Goal: Task Accomplishment & Management: Use online tool/utility

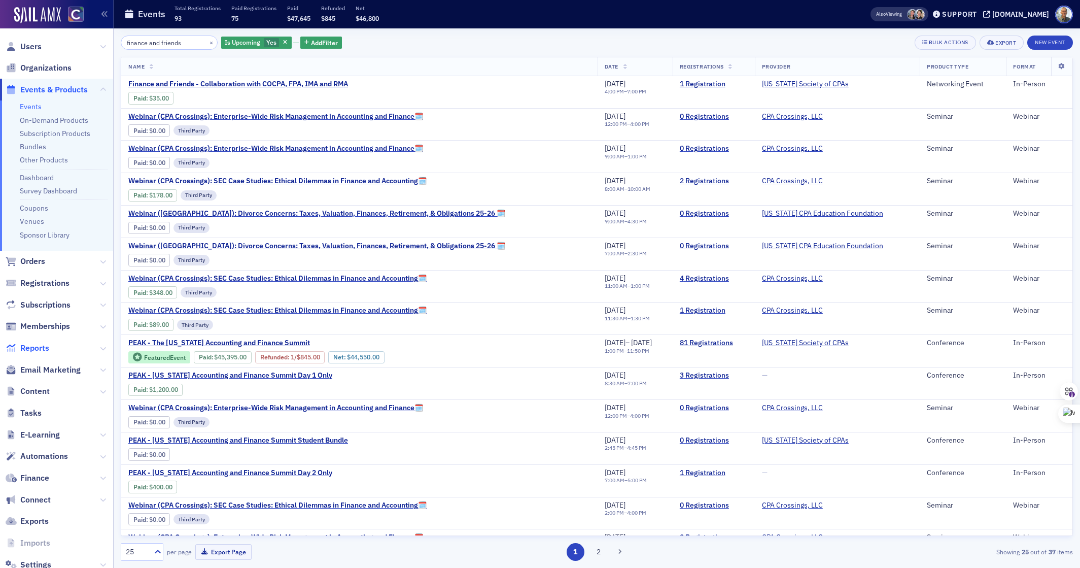
click at [41, 347] on span "Reports" at bounding box center [34, 348] width 29 height 11
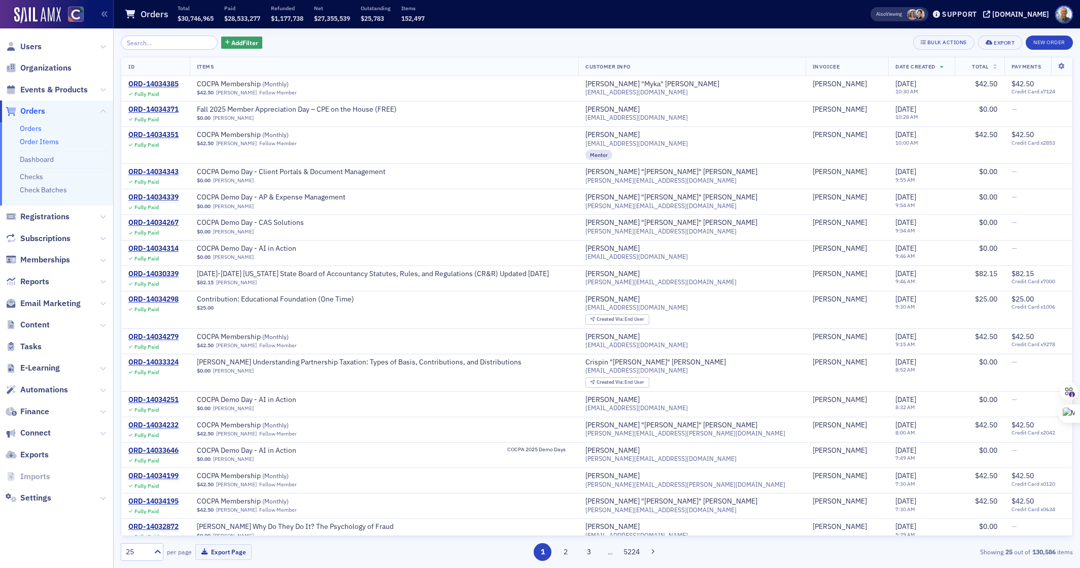
click at [55, 140] on link "Order Items" at bounding box center [39, 141] width 39 height 9
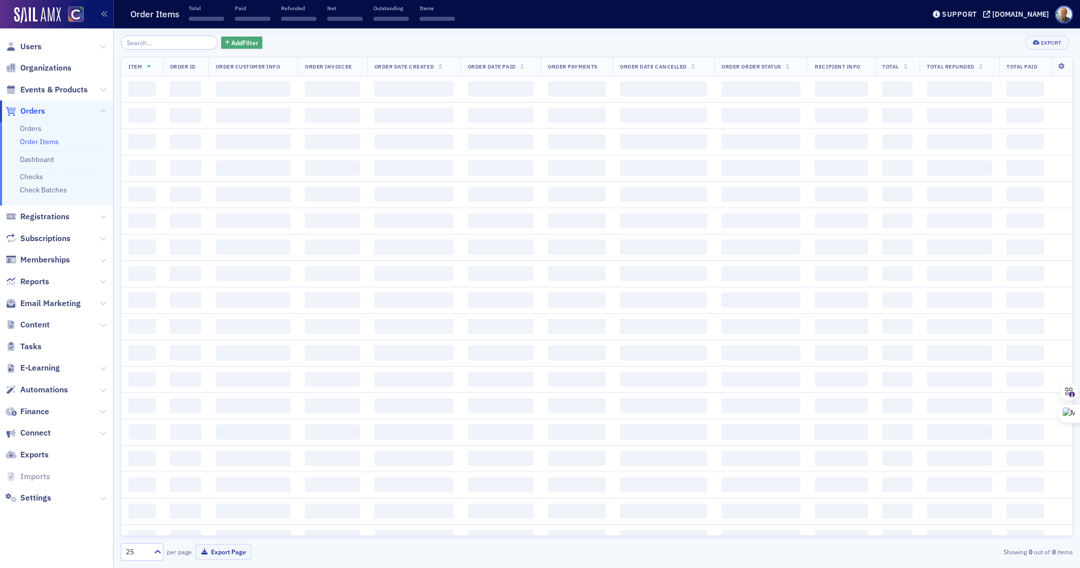
click at [232, 45] on span "Add Filter" at bounding box center [244, 42] width 27 height 9
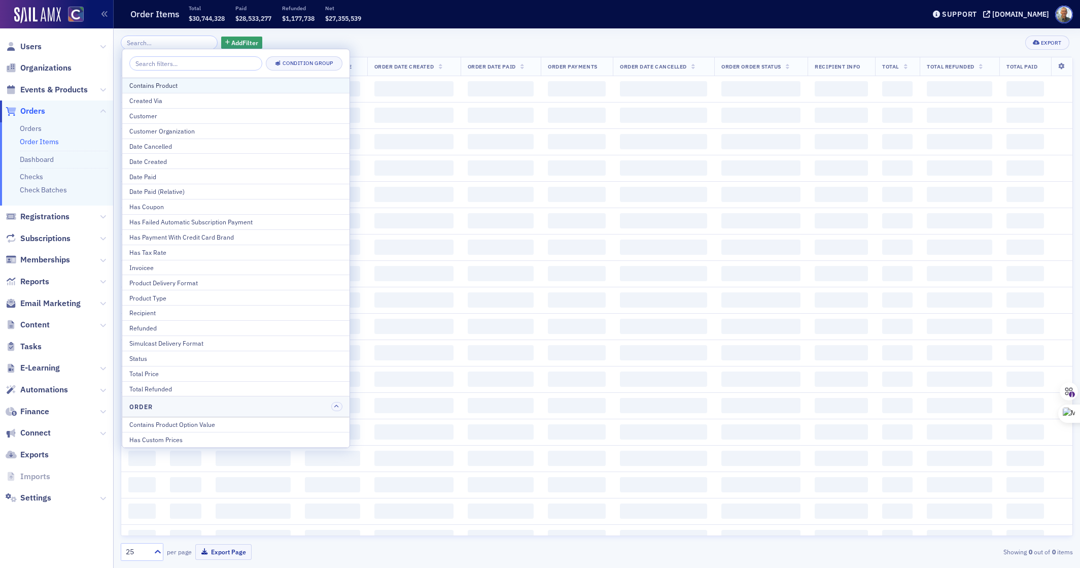
click at [189, 85] on div "Contains Product" at bounding box center [235, 85] width 213 height 9
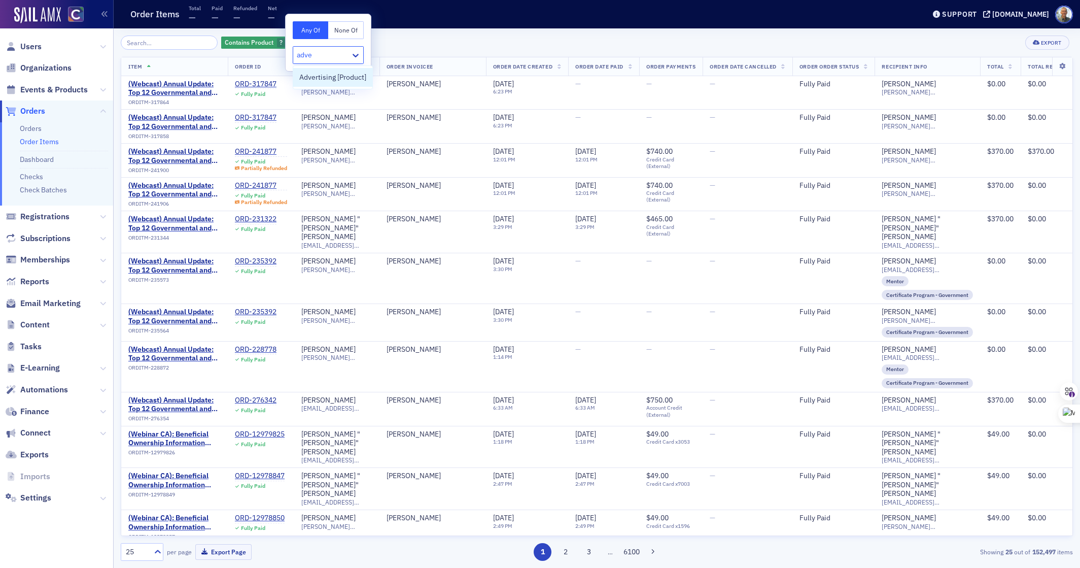
type input "adver"
click at [303, 77] on span "Advertising [Product]" at bounding box center [332, 77] width 67 height 11
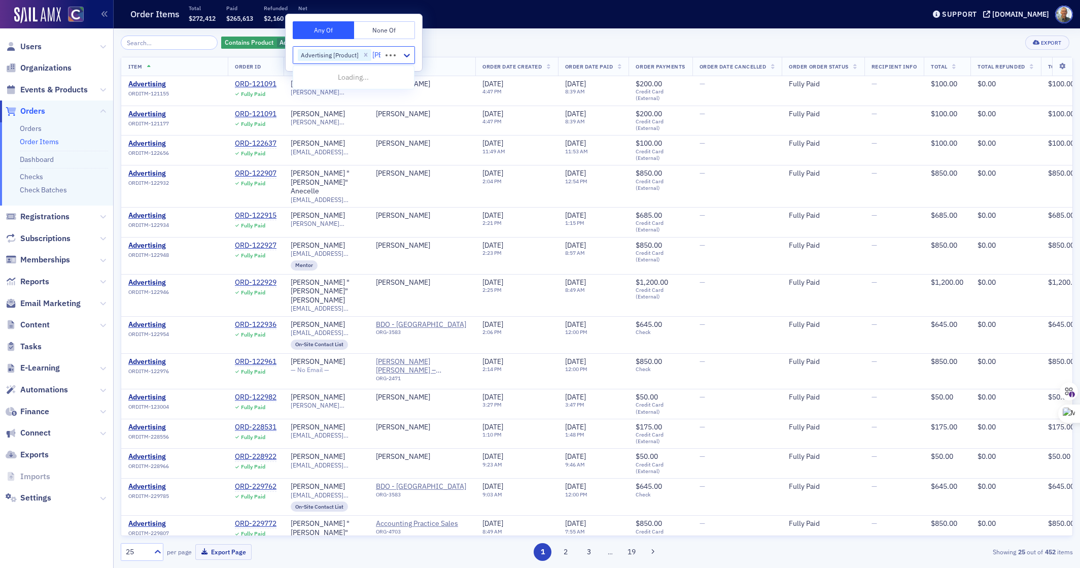
type input "roya"
click at [316, 79] on span "Royalty [Product]" at bounding box center [326, 77] width 54 height 11
type input "spons"
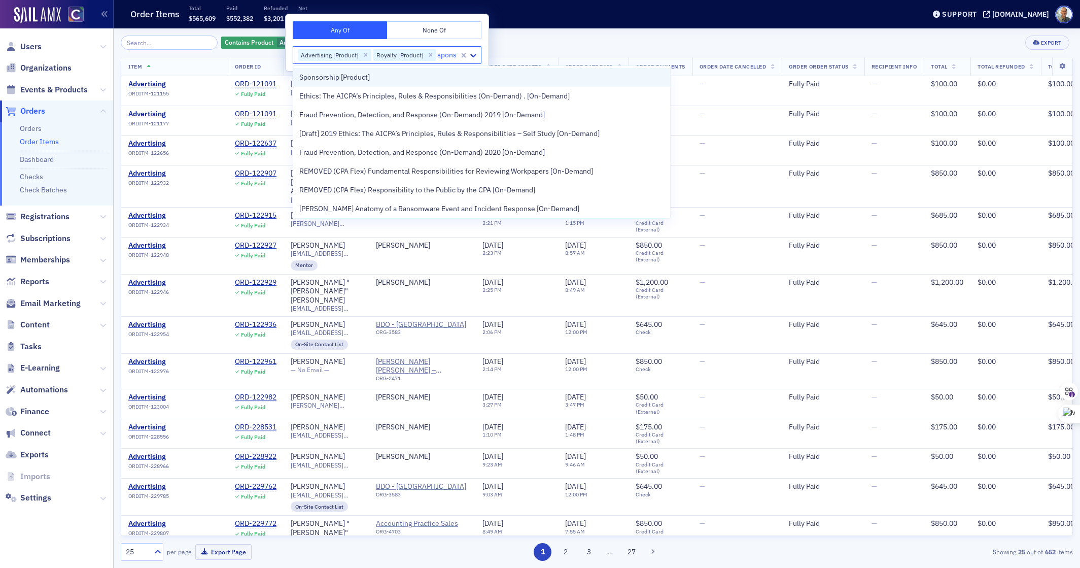
click at [333, 79] on span "Sponsorship [Product]" at bounding box center [334, 77] width 71 height 11
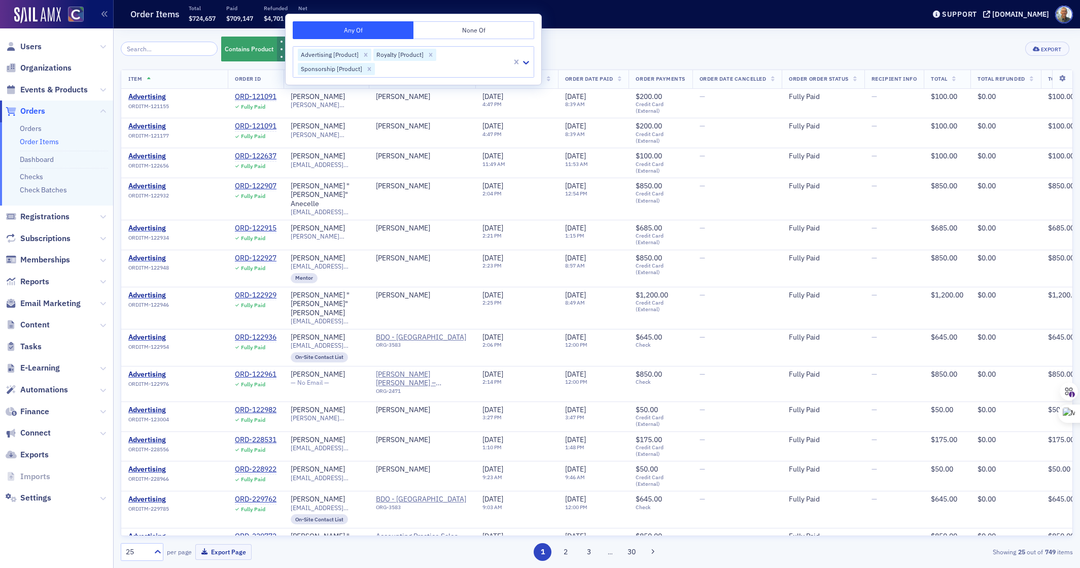
click at [565, 51] on div "Contains Product Advertising [Product] Royalty [Product] Sponsorship [Product] …" at bounding box center [597, 49] width 952 height 27
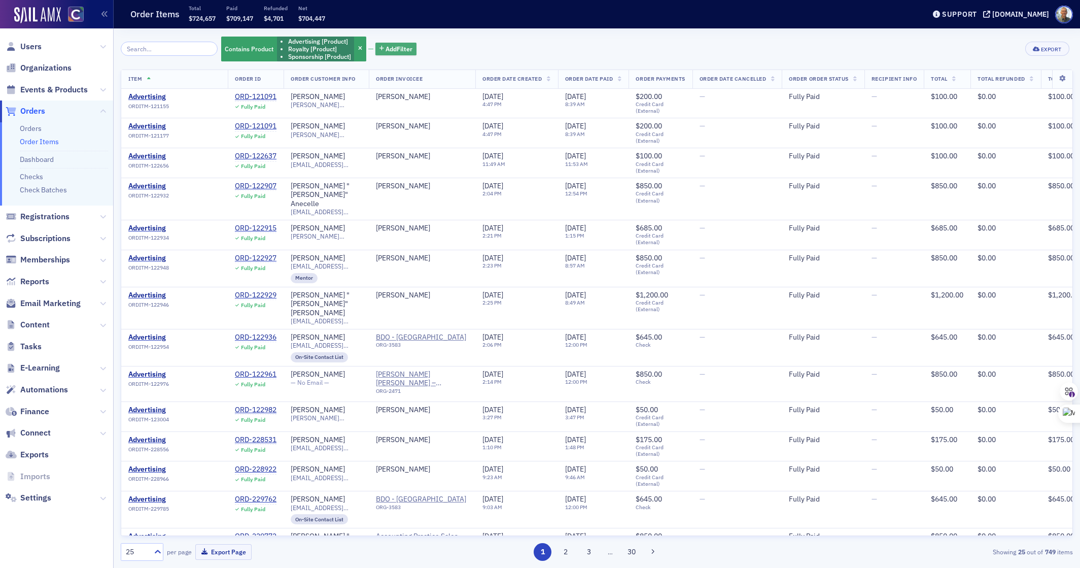
click at [386, 48] on span "Add Filter" at bounding box center [399, 48] width 27 height 9
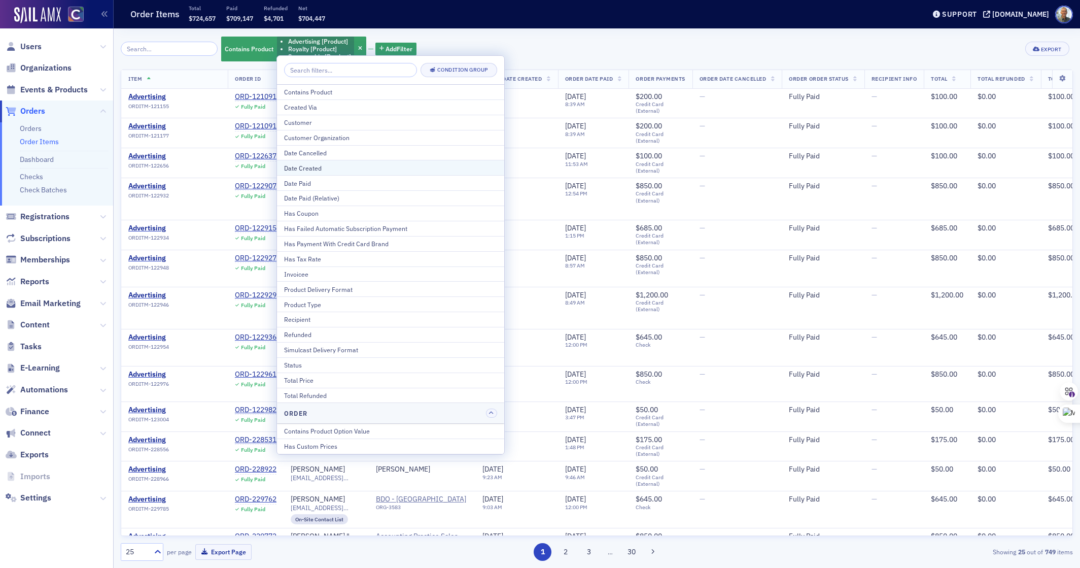
click at [323, 165] on div "Date Created" at bounding box center [390, 167] width 213 height 9
select select "8"
select select "2025"
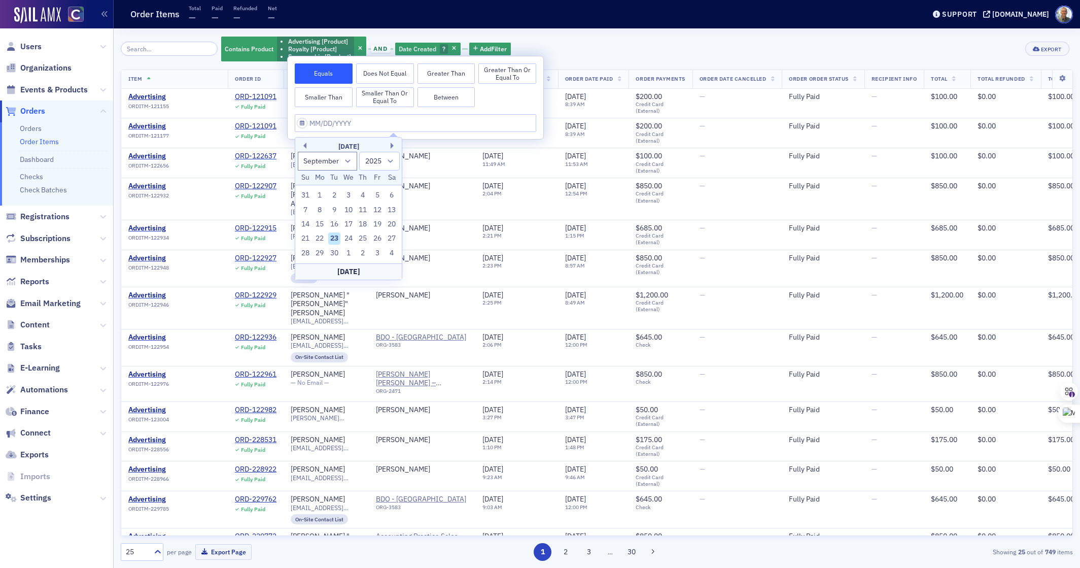
click at [496, 72] on button "Greater Than or Equal To" at bounding box center [508, 73] width 58 height 20
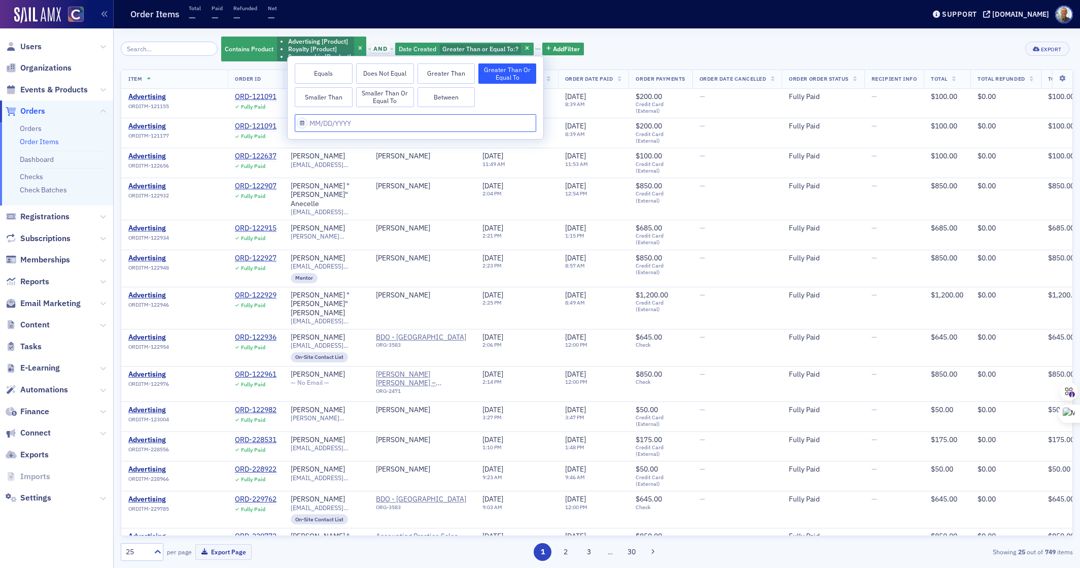
click at [303, 123] on input "text" at bounding box center [416, 123] width 242 height 18
select select "8"
select select "2025"
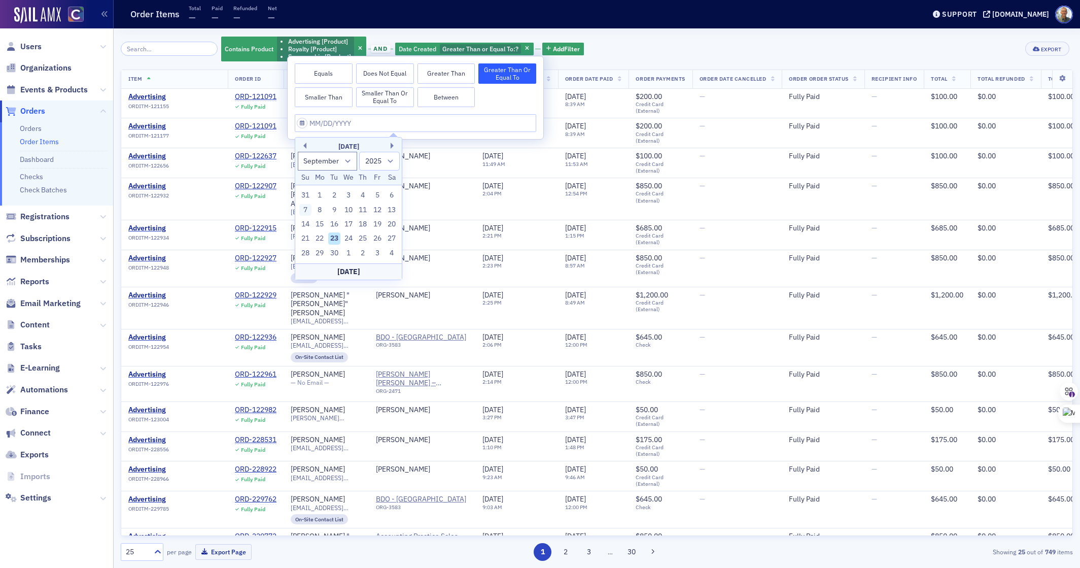
click at [305, 209] on div "7" at bounding box center [305, 210] width 12 height 12
type input "[DATE]"
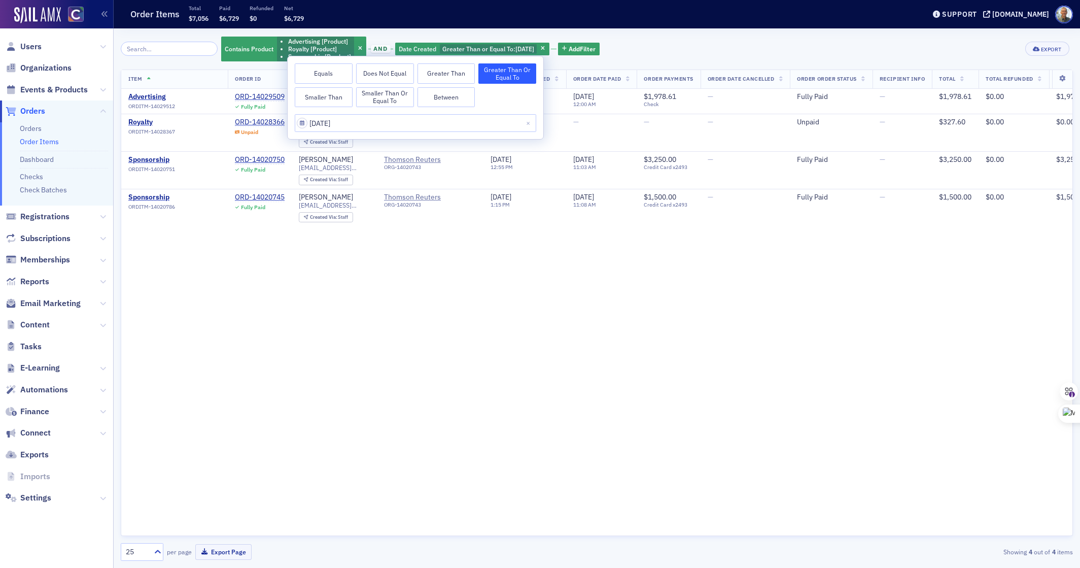
click at [389, 243] on div "Item Order ID Order Customer Info Order Invoicee Order Date Created Order Date …" at bounding box center [597, 303] width 952 height 466
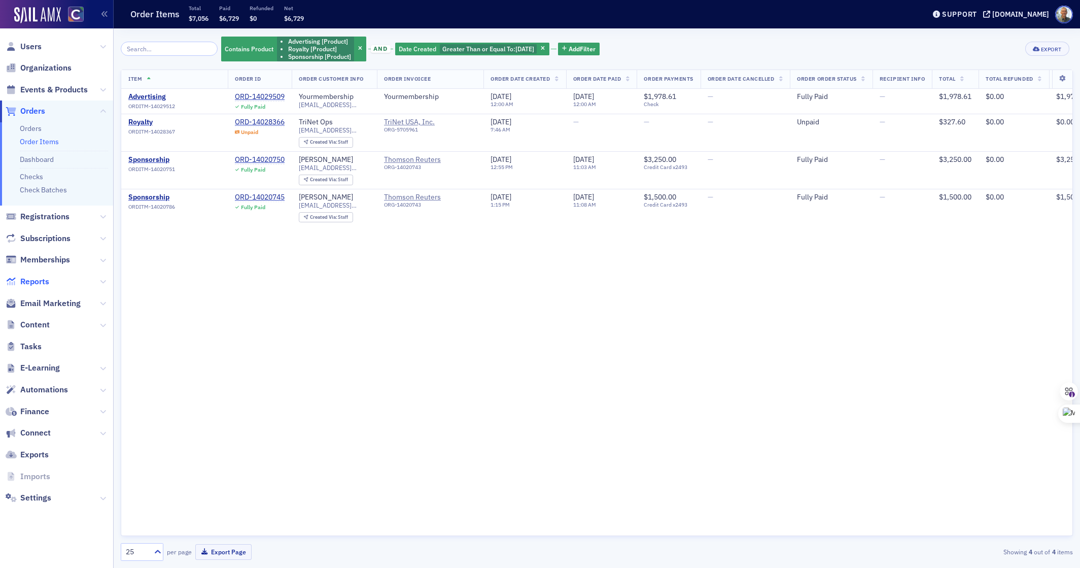
click at [32, 281] on span "Reports" at bounding box center [34, 281] width 29 height 11
